Goal: Task Accomplishment & Management: Use online tool/utility

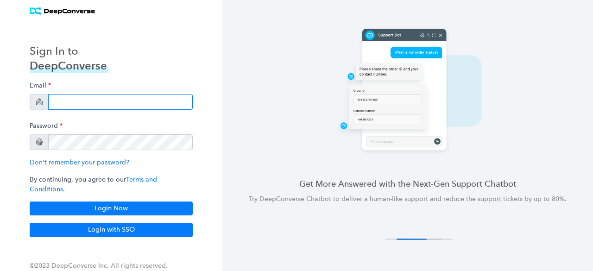
click at [74, 107] on input "email" at bounding box center [120, 102] width 144 height 16
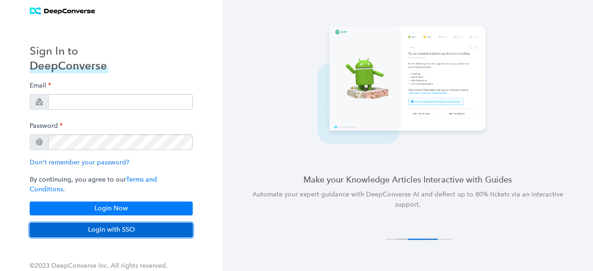
click at [124, 226] on button "Login with SSO" at bounding box center [111, 230] width 163 height 14
